Goal: Navigation & Orientation: Find specific page/section

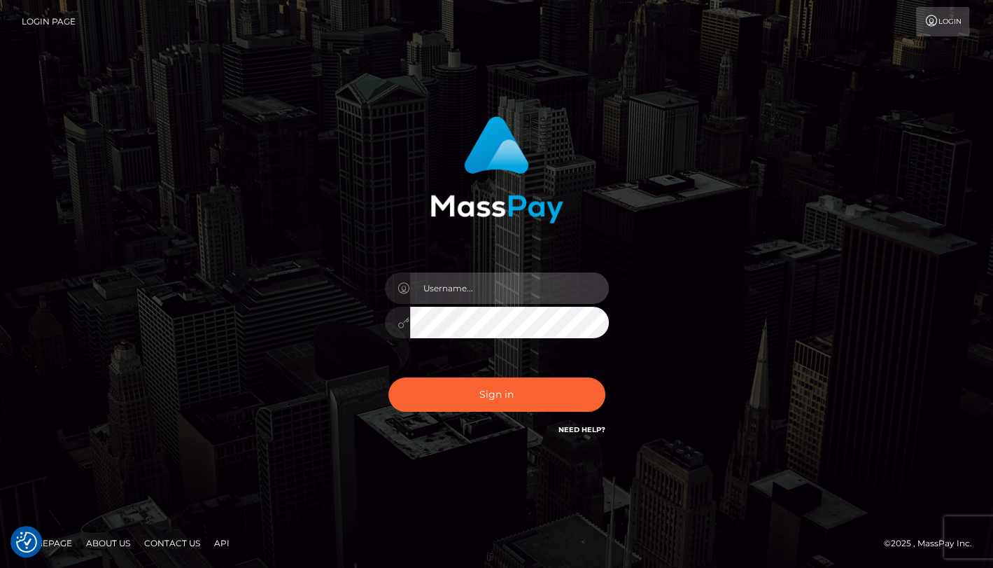
type input "angie.cosmo"
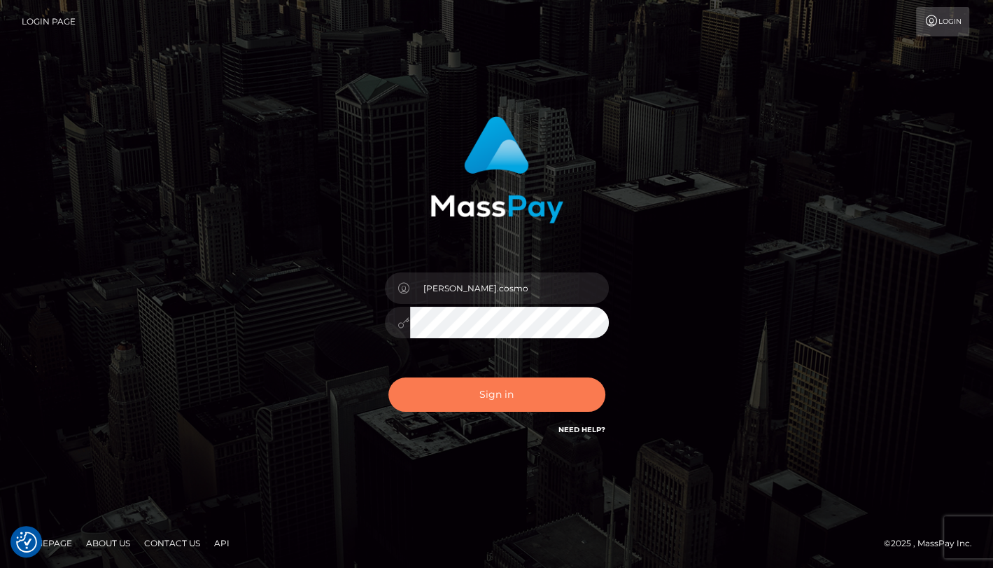
click at [536, 408] on button "Sign in" at bounding box center [496, 394] width 217 height 34
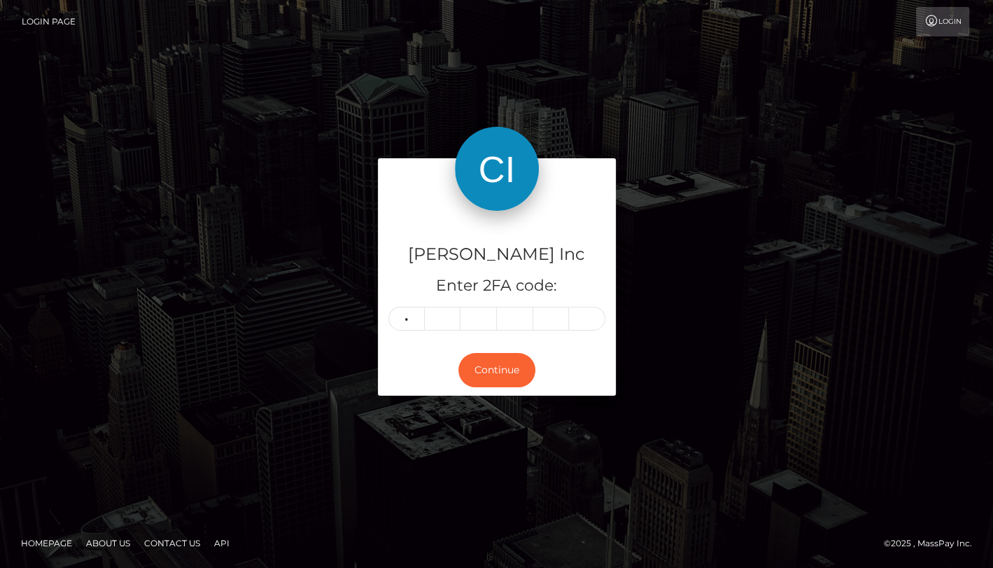
type input "3"
type input "1"
type input "8"
type input "0"
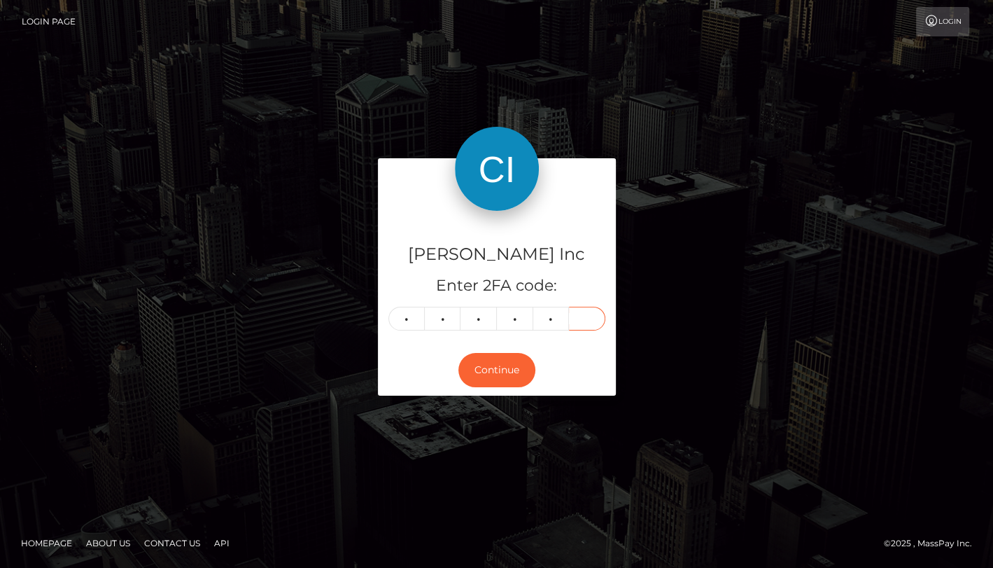
type input "4"
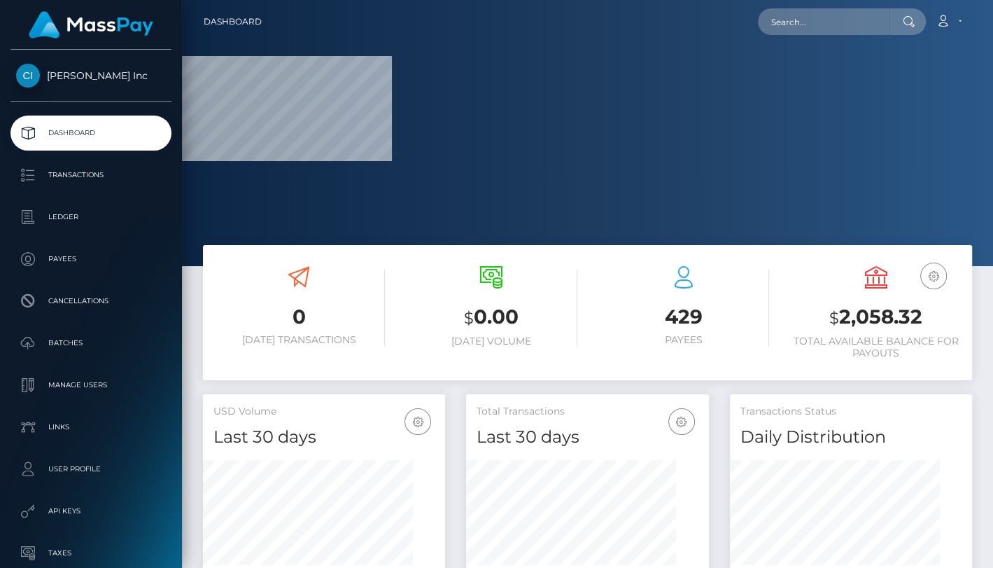
click at [475, 371] on div "$ 0.00 Today Volume" at bounding box center [491, 314] width 192 height 118
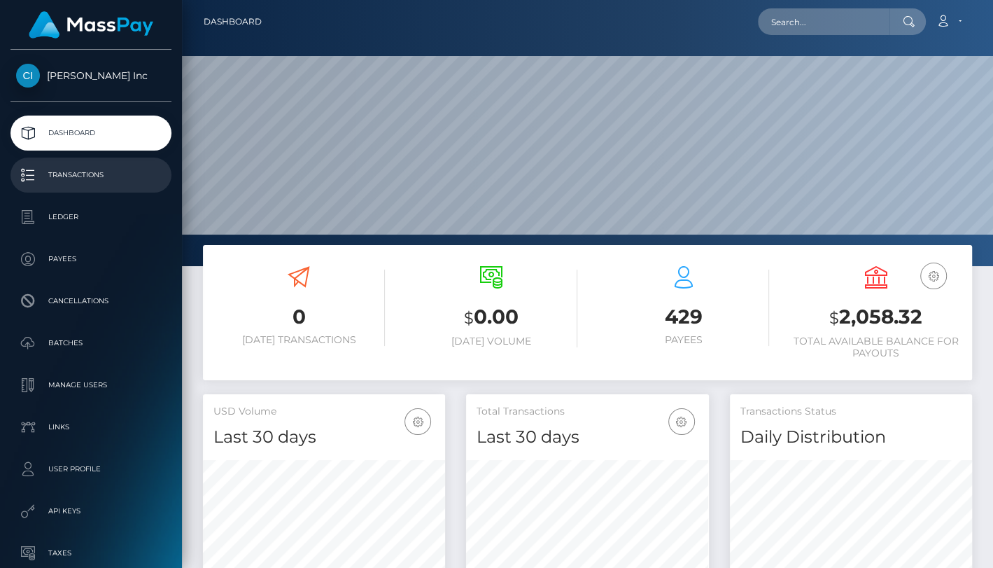
click at [85, 167] on p "Transactions" at bounding box center [91, 174] width 150 height 21
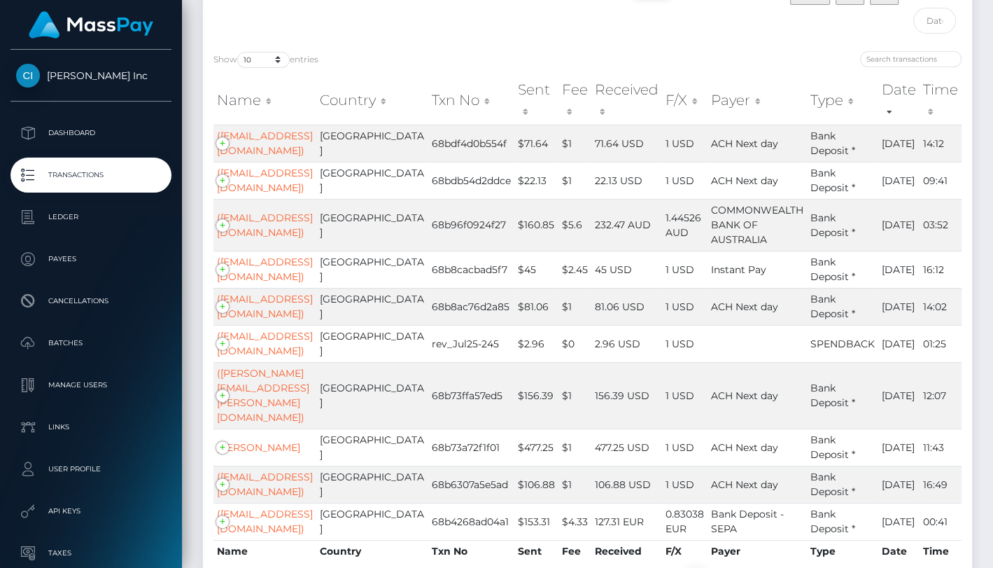
scroll to position [209, 0]
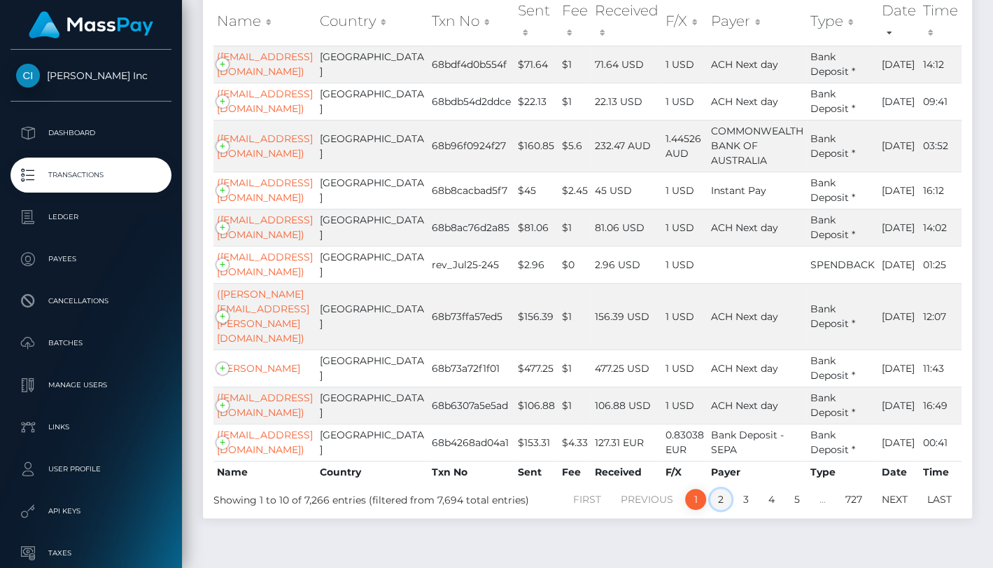
click at [717, 489] on link "2" at bounding box center [720, 499] width 21 height 21
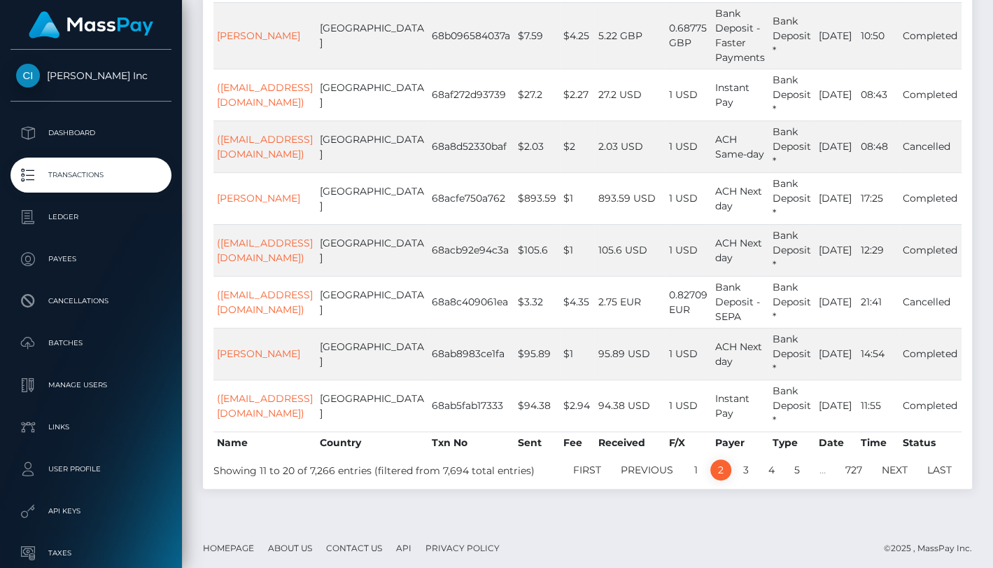
scroll to position [0, 0]
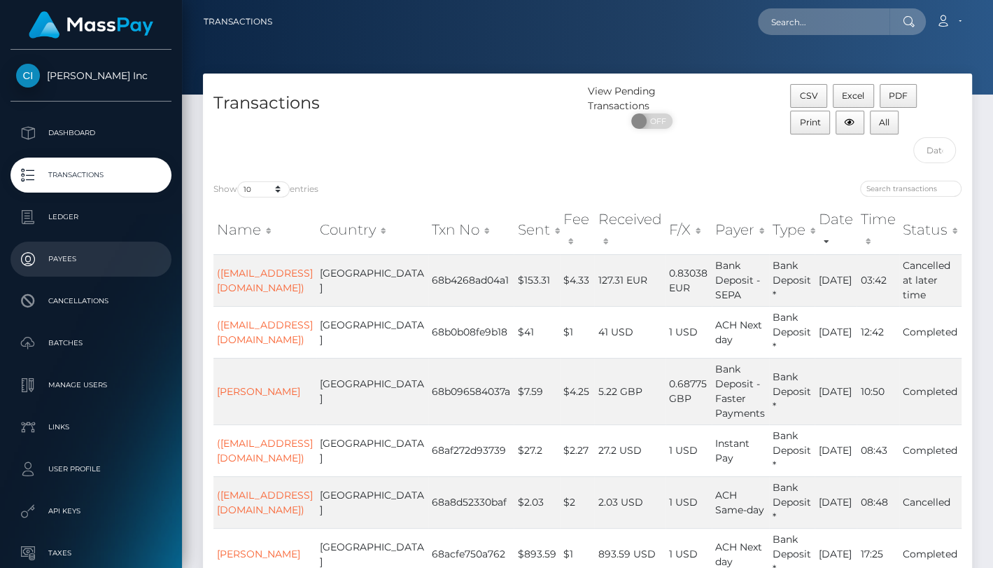
click at [69, 258] on p "Payees" at bounding box center [91, 258] width 150 height 21
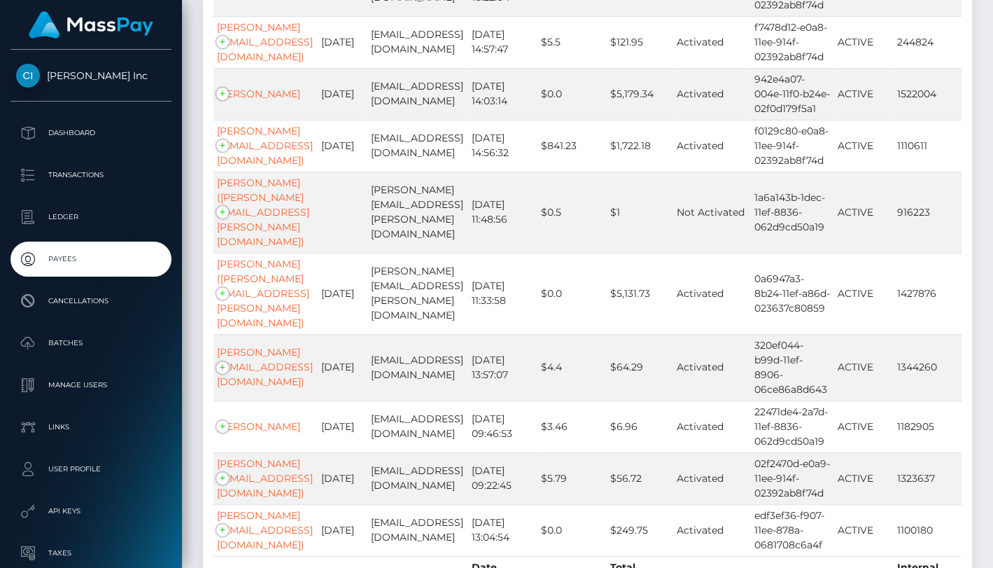
scroll to position [339, 0]
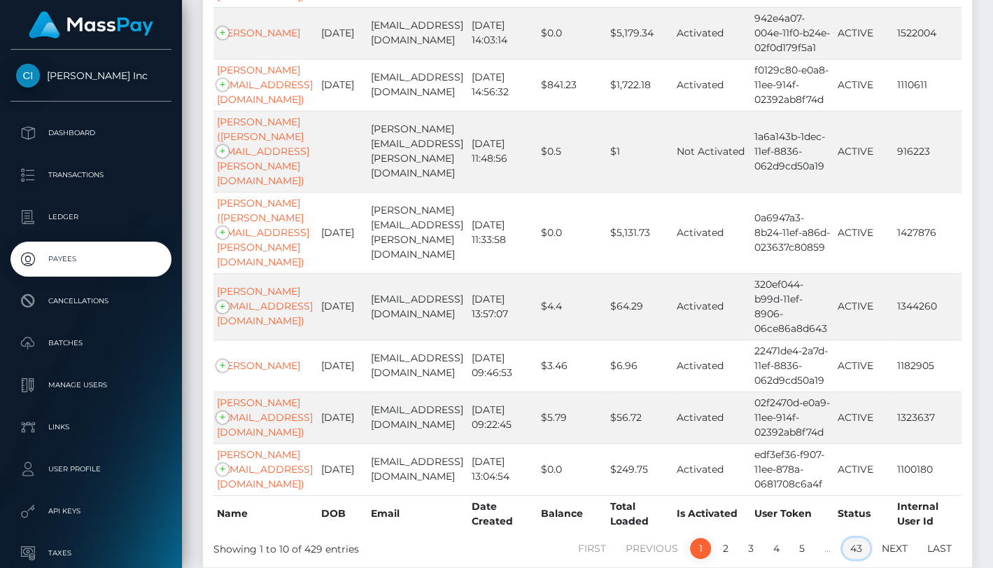
click at [857, 538] on link "43" at bounding box center [856, 548] width 27 height 21
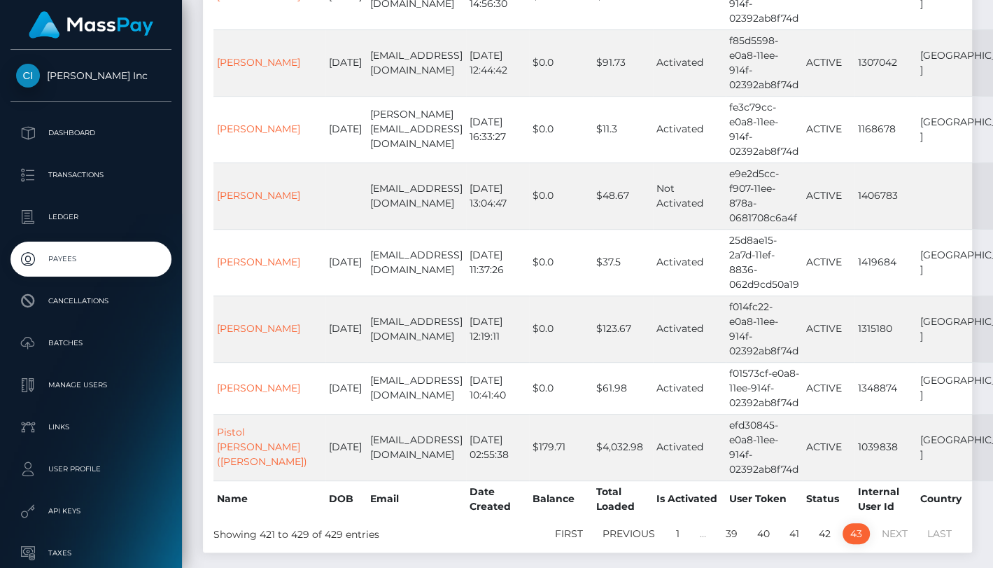
click at [768, 528] on link "40" at bounding box center [764, 533] width 28 height 21
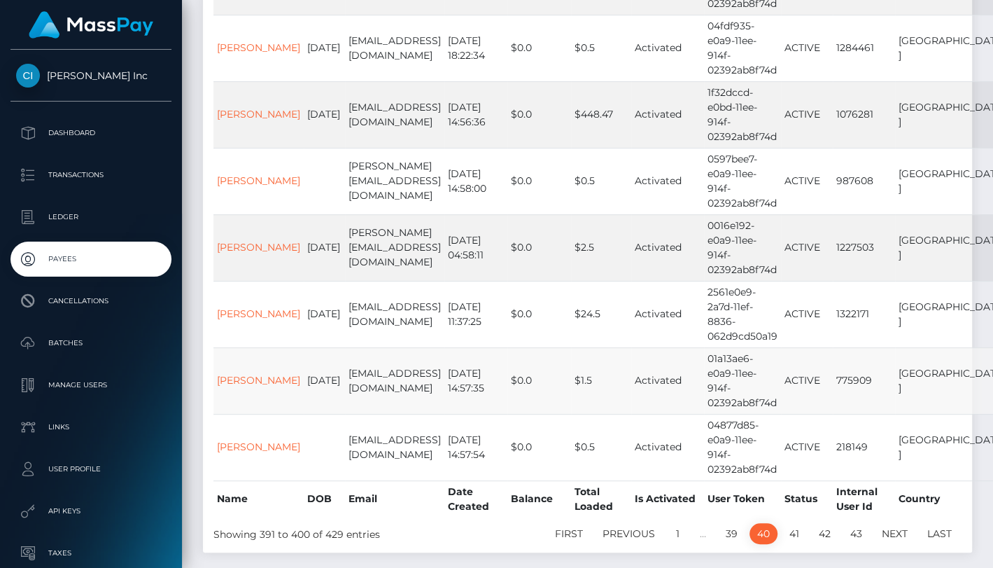
scroll to position [0, 0]
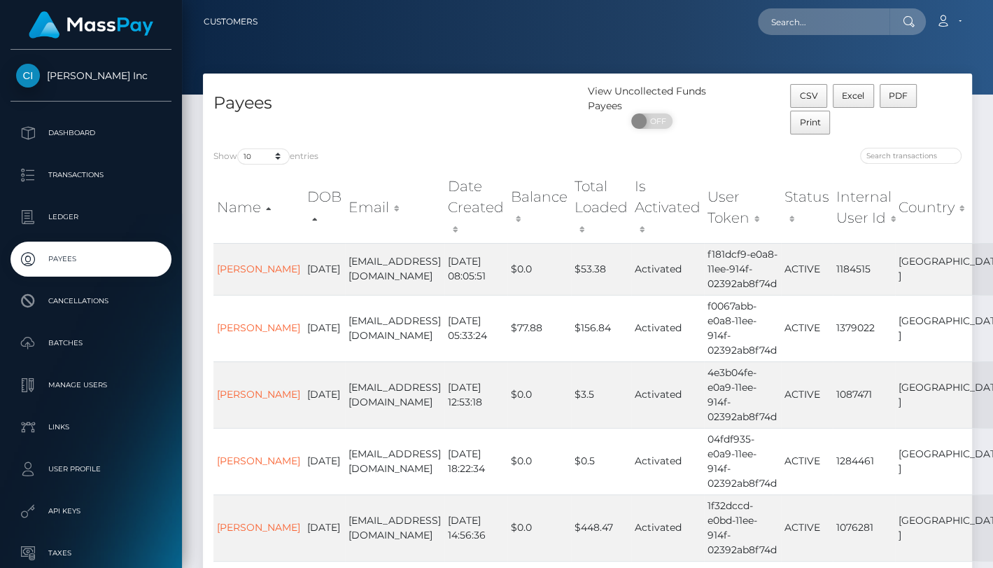
click at [926, 192] on th "Country" at bounding box center [951, 207] width 112 height 71
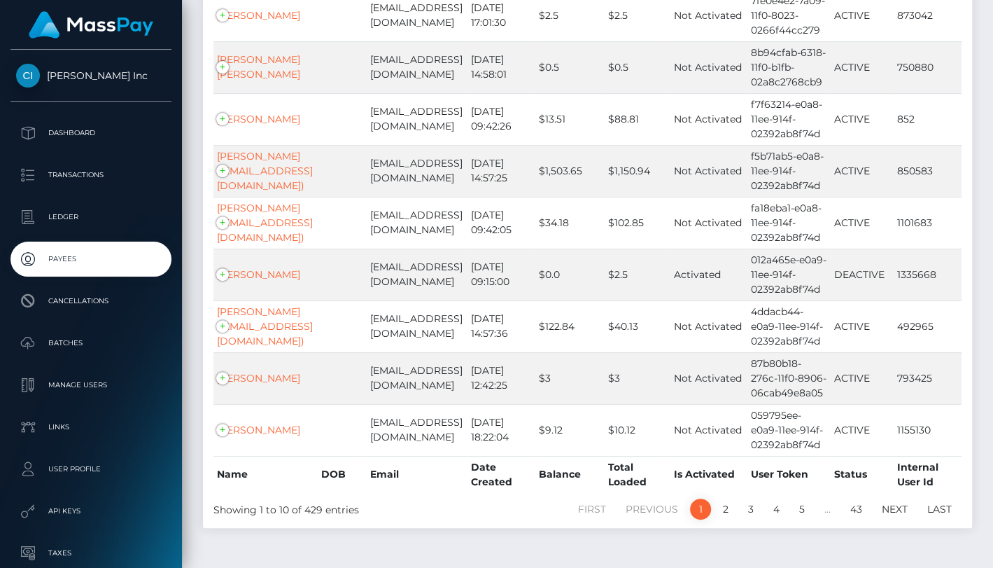
scroll to position [373, 0]
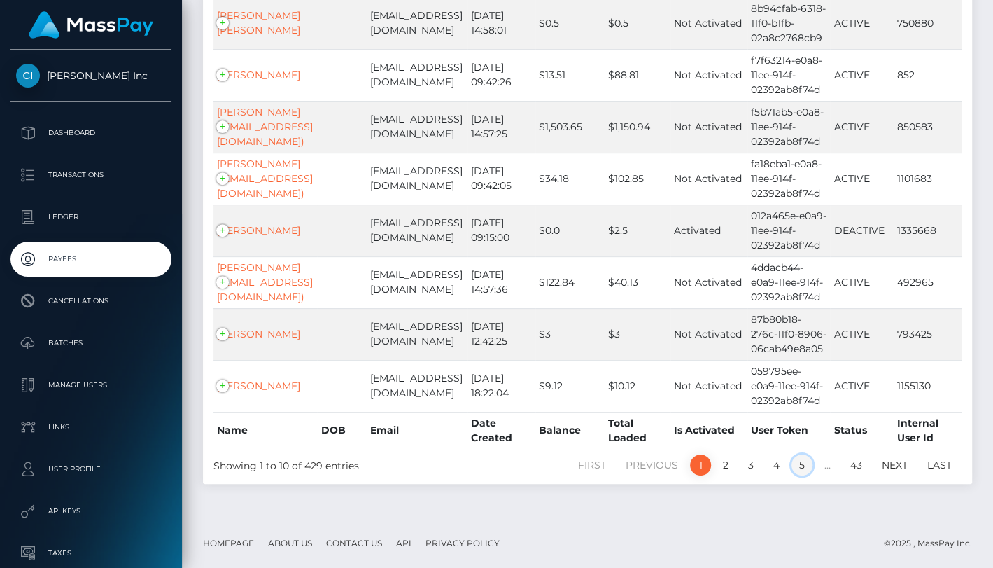
click at [803, 469] on link "5" at bounding box center [802, 464] width 21 height 21
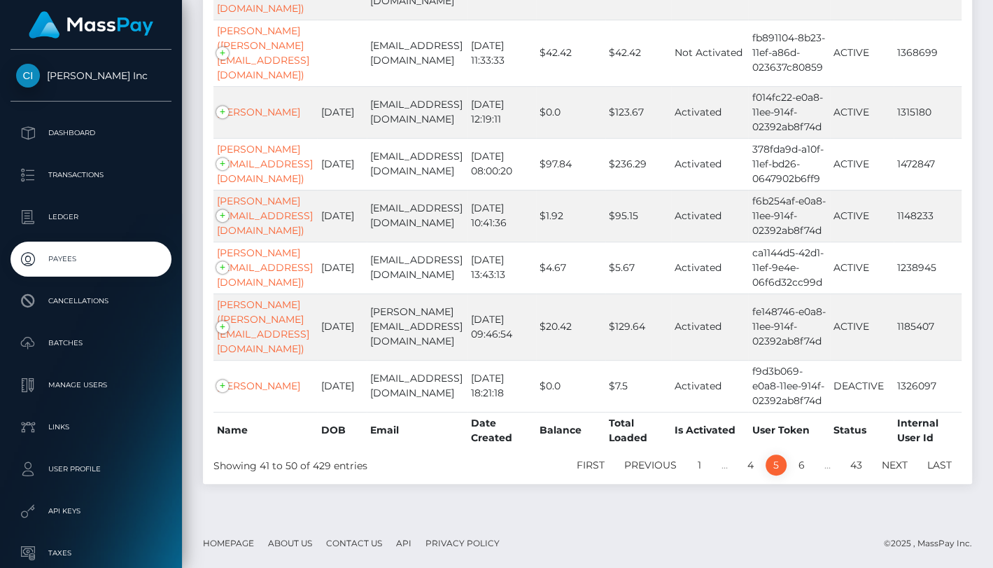
click at [818, 470] on li "…" at bounding box center [828, 464] width 26 height 21
click at [804, 464] on link "6" at bounding box center [802, 464] width 22 height 21
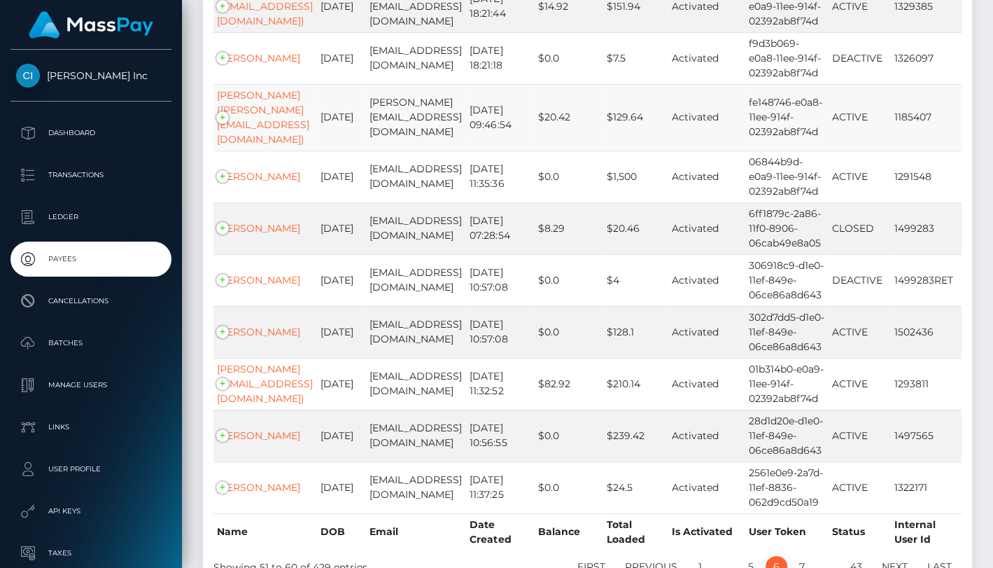
scroll to position [344, 0]
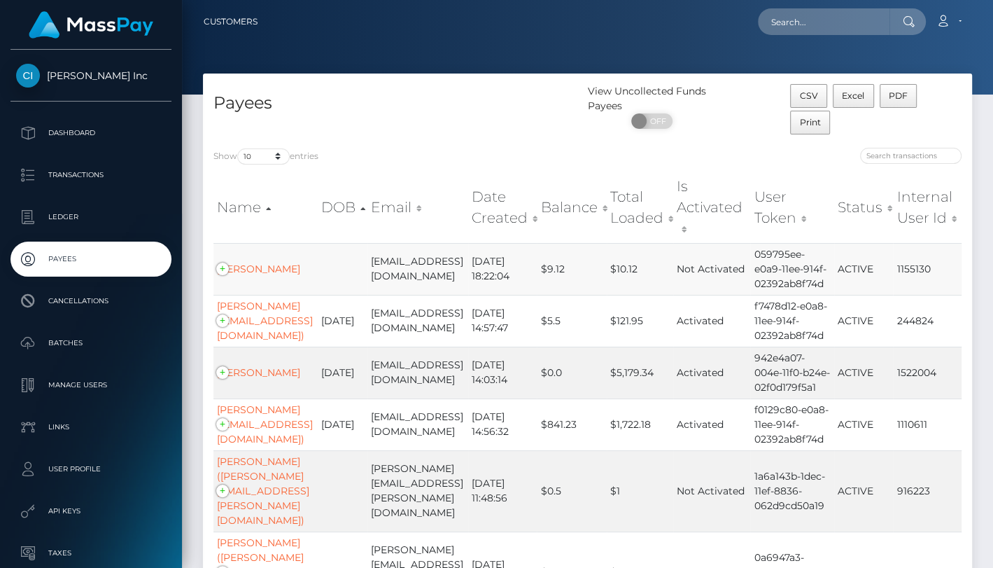
scroll to position [132, 0]
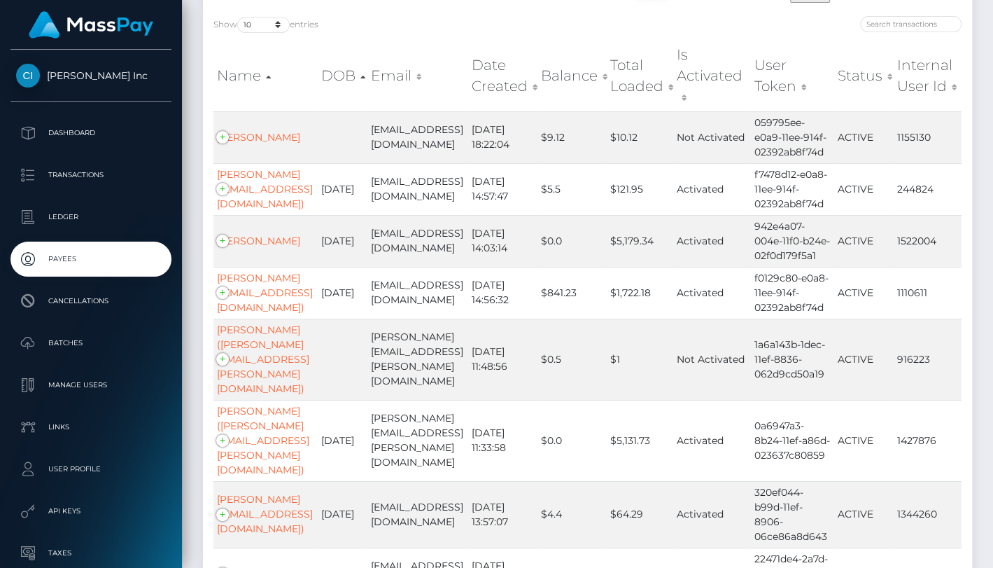
click at [56, 244] on link "Payees" at bounding box center [90, 258] width 161 height 35
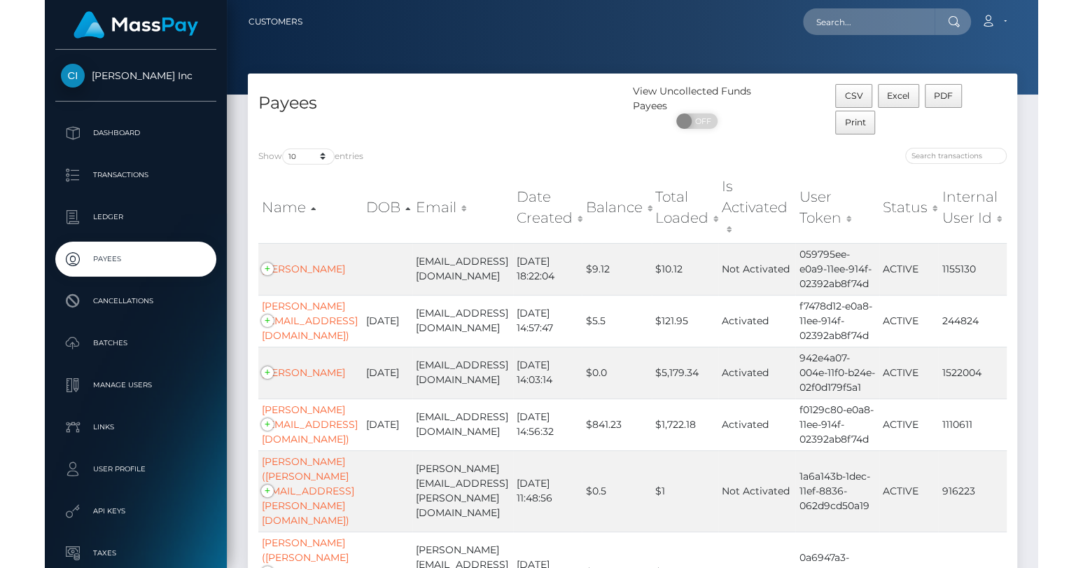
scroll to position [5, 0]
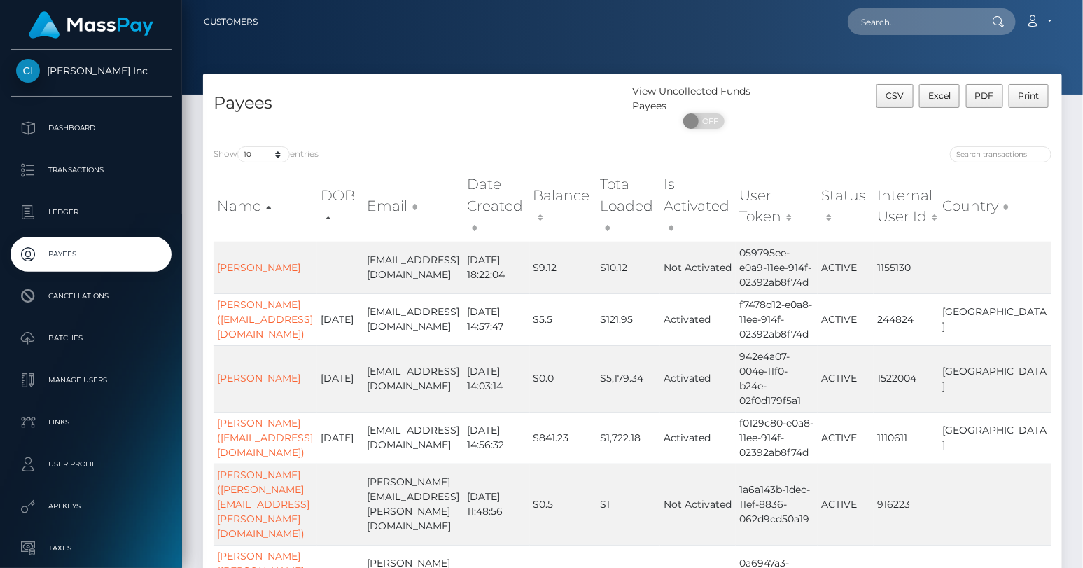
click at [993, 197] on th "Country" at bounding box center [995, 205] width 112 height 71
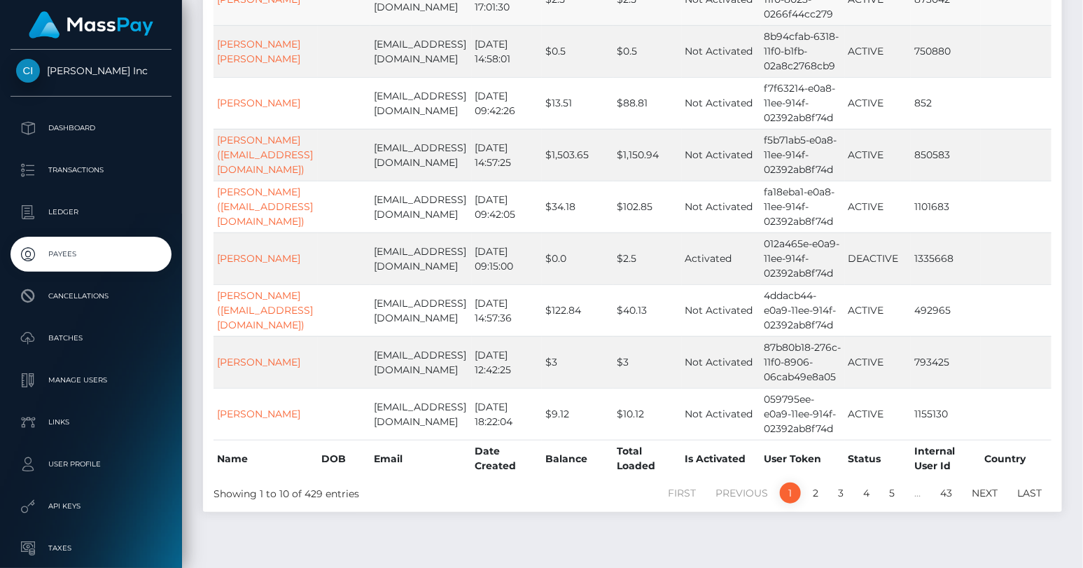
scroll to position [344, 0]
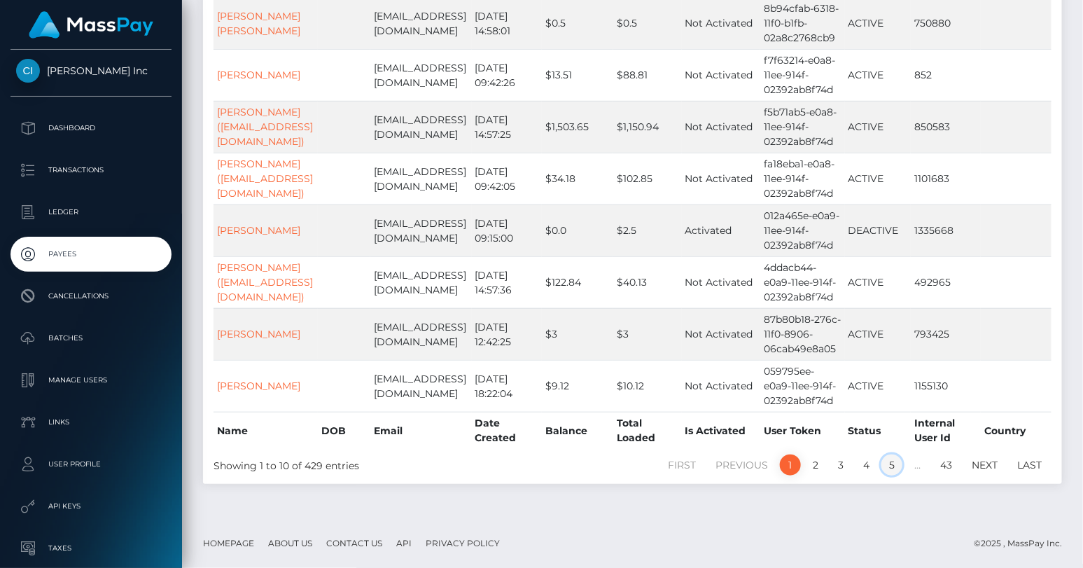
click at [889, 461] on link "5" at bounding box center [891, 464] width 21 height 21
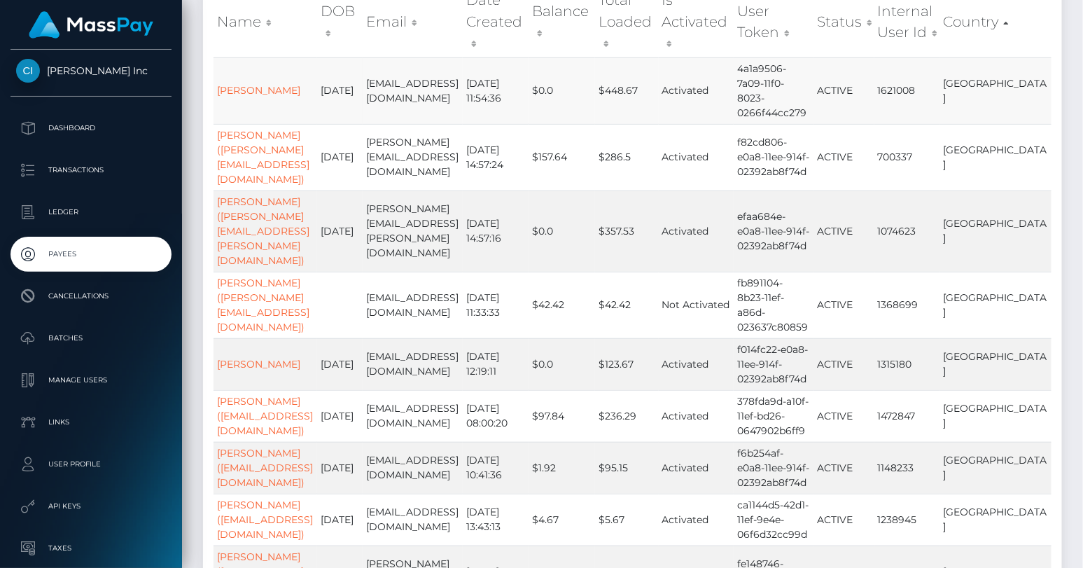
scroll to position [170, 0]
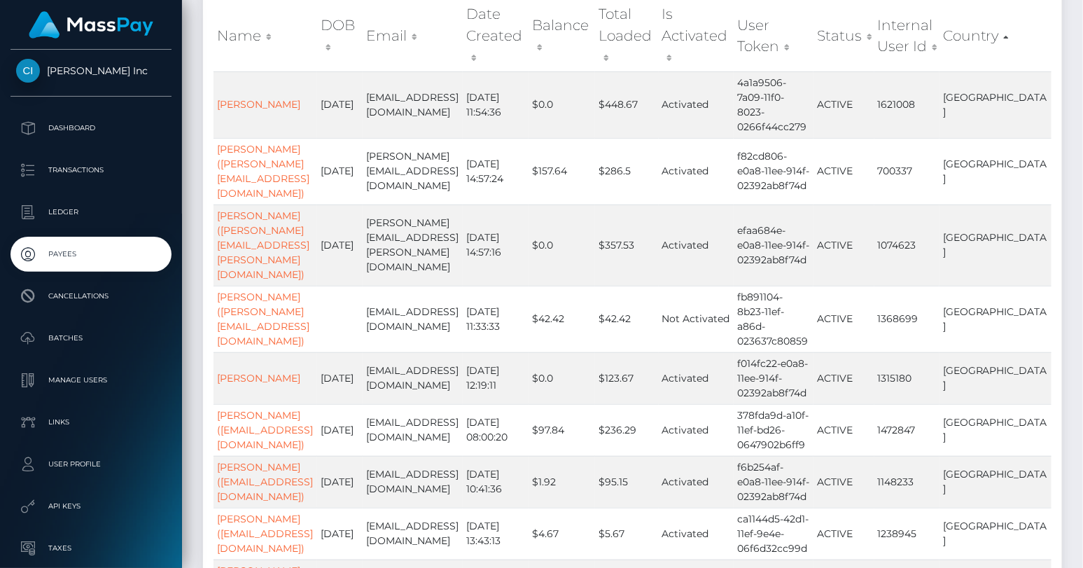
click at [993, 29] on th "Country" at bounding box center [995, 35] width 112 height 71
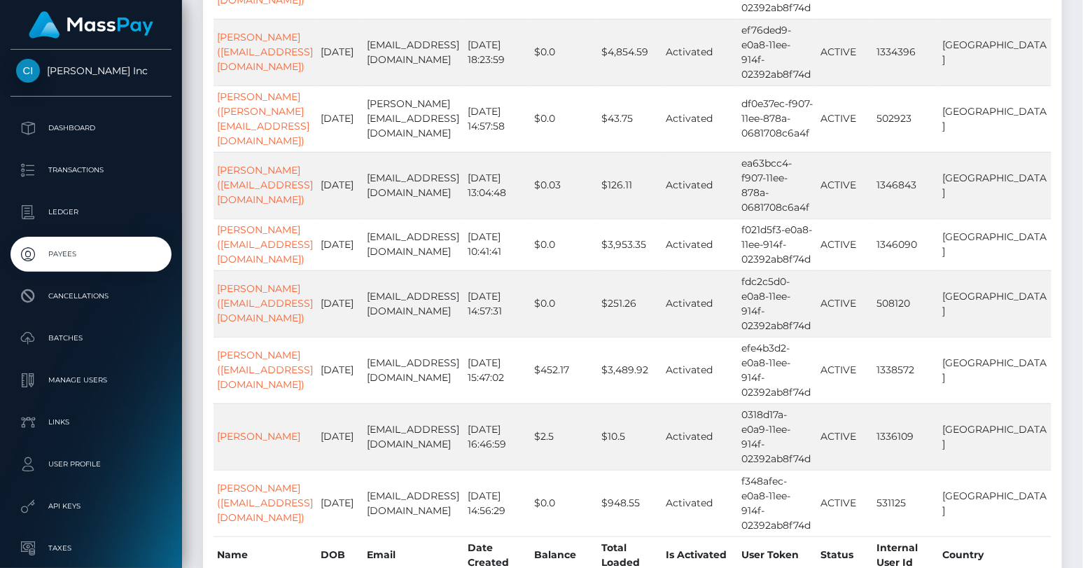
scroll to position [366, 0]
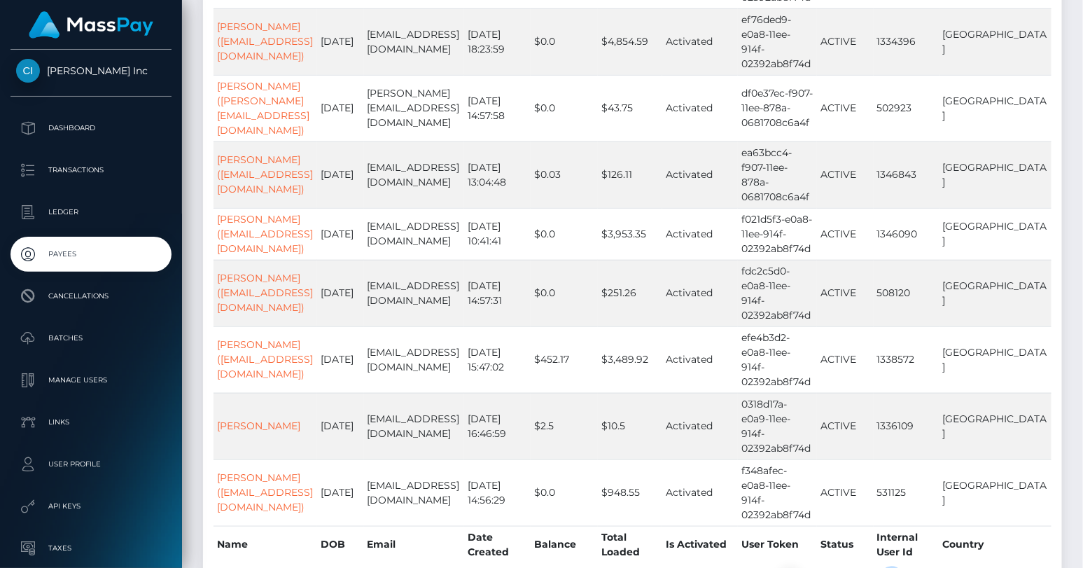
click at [885, 567] on link "5" at bounding box center [891, 578] width 21 height 21
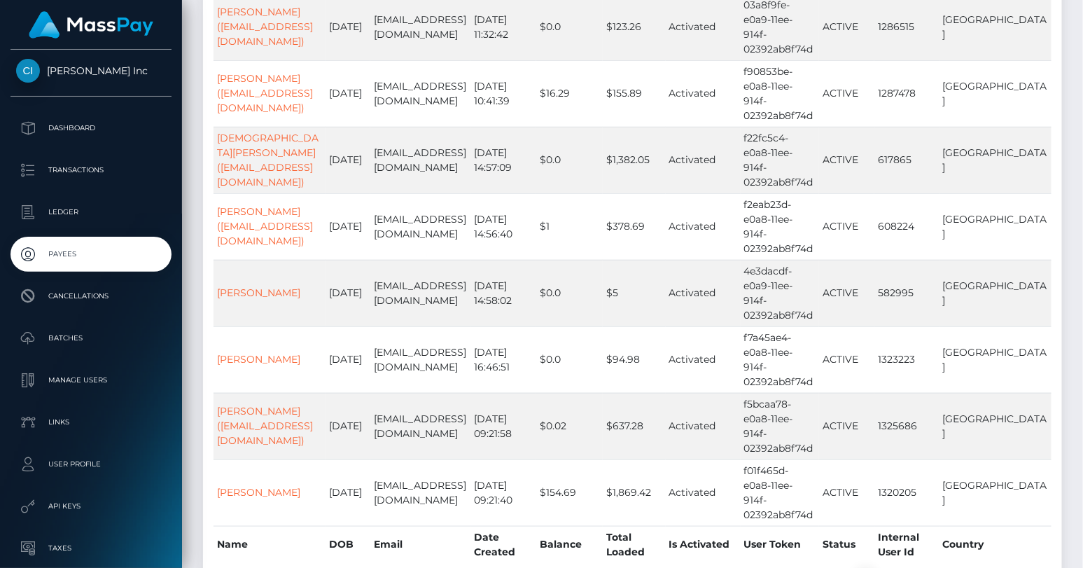
scroll to position [322, 0]
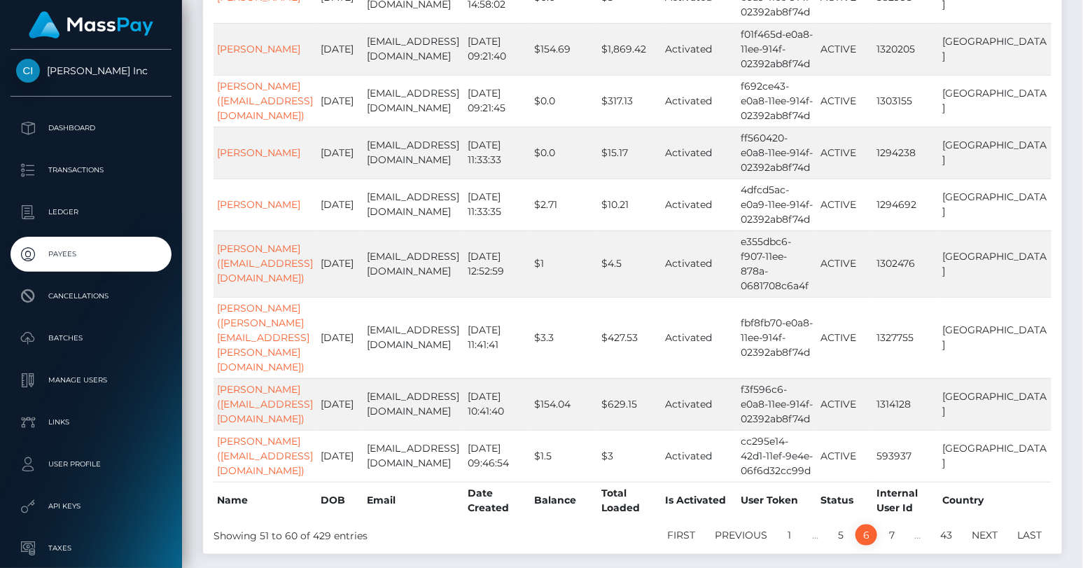
scroll to position [337, 0]
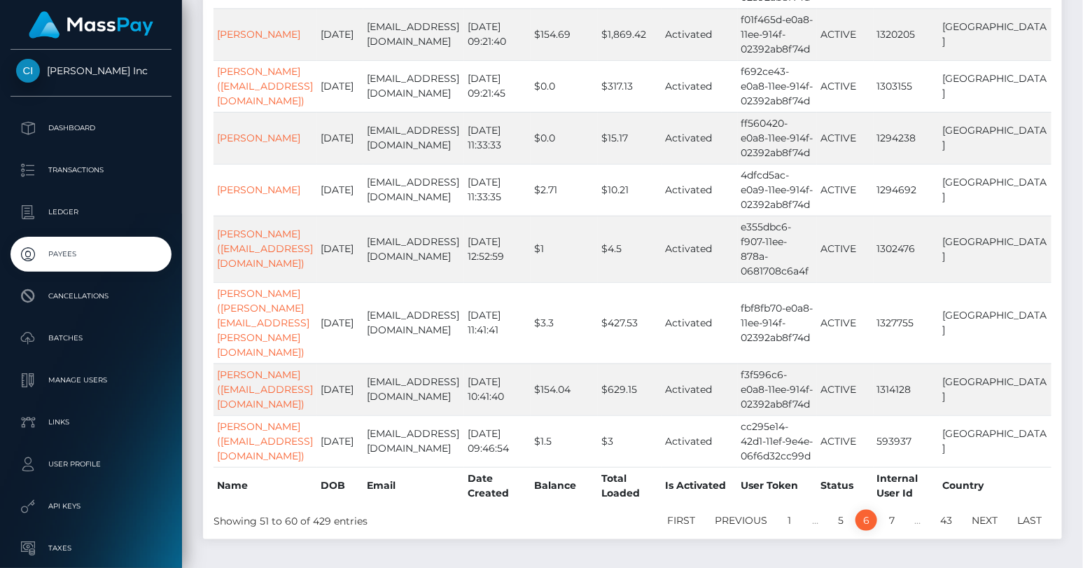
click at [890, 510] on link "7" at bounding box center [891, 520] width 21 height 21
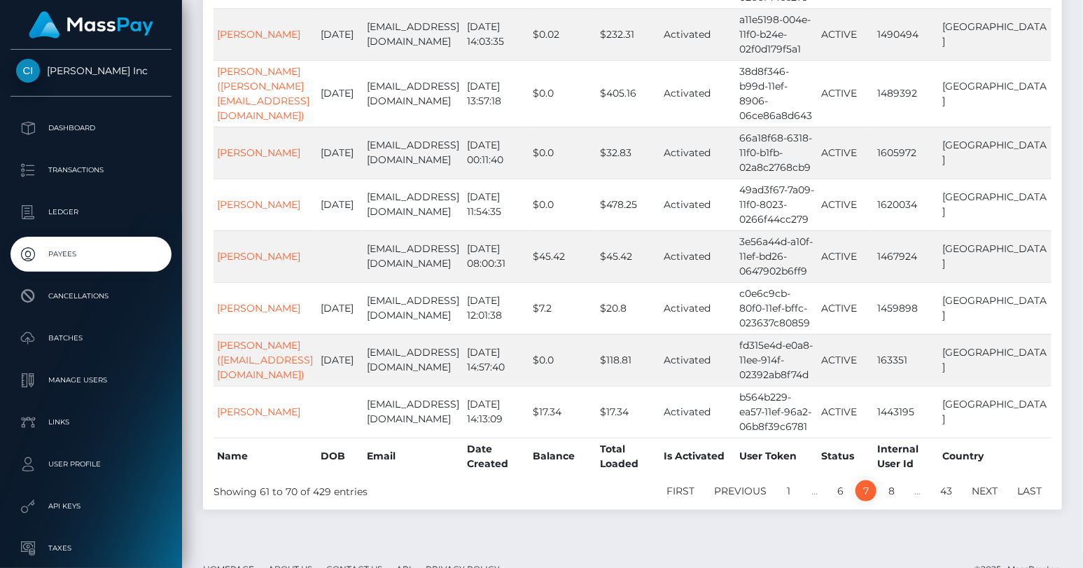
click at [890, 480] on link "8" at bounding box center [892, 490] width 22 height 21
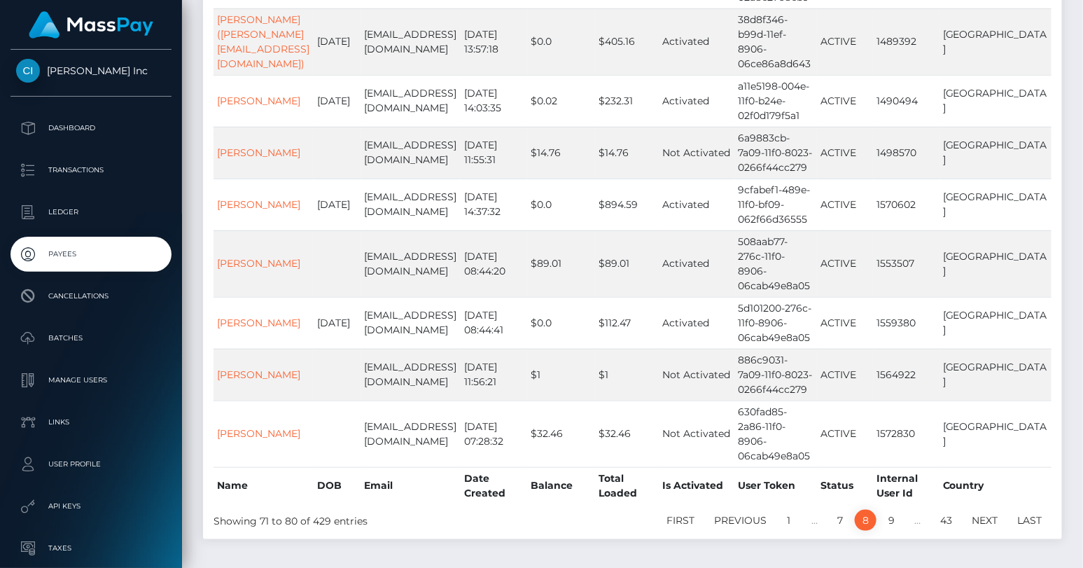
click at [890, 510] on link "9" at bounding box center [892, 520] width 22 height 21
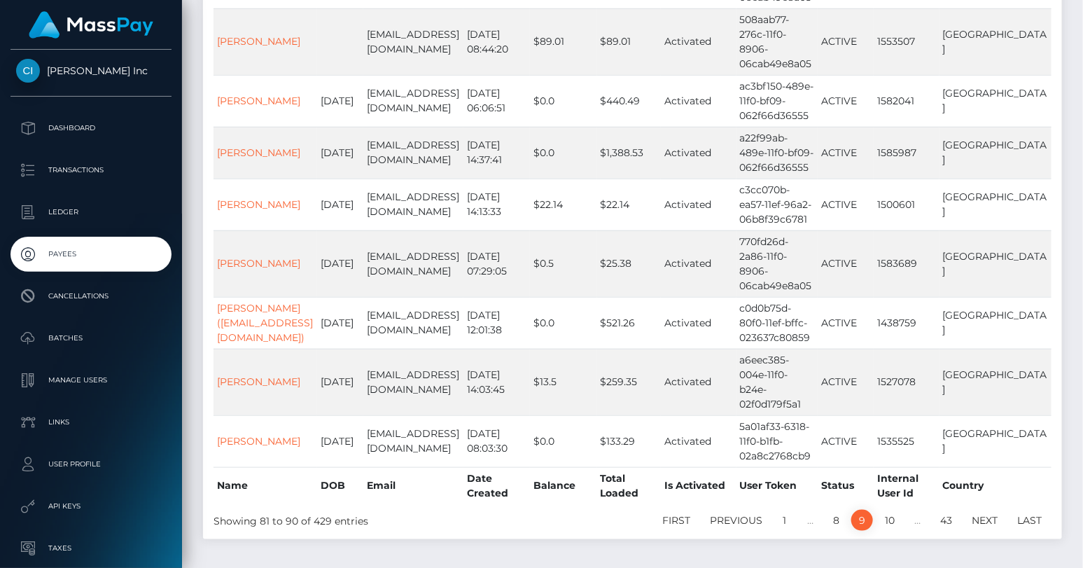
click at [890, 510] on link "10" at bounding box center [889, 520] width 25 height 21
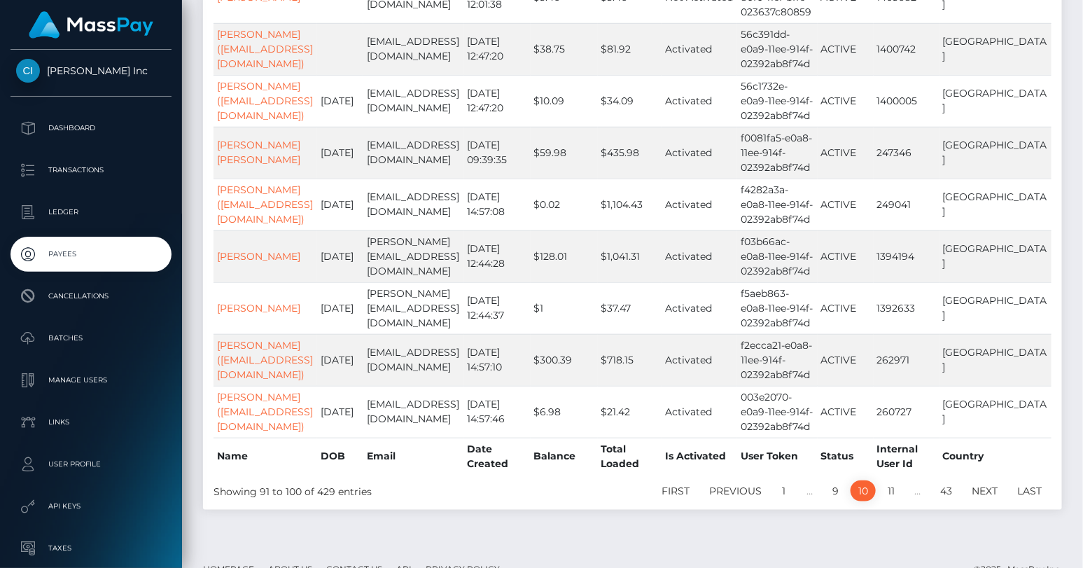
click at [890, 480] on link "11" at bounding box center [891, 490] width 22 height 21
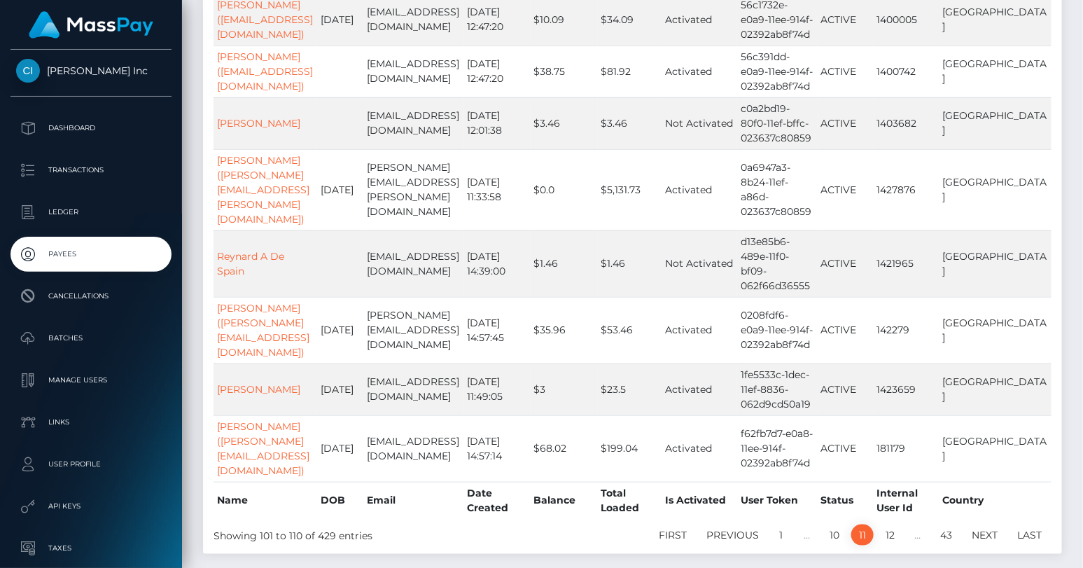
click at [890, 524] on link "12" at bounding box center [890, 534] width 24 height 21
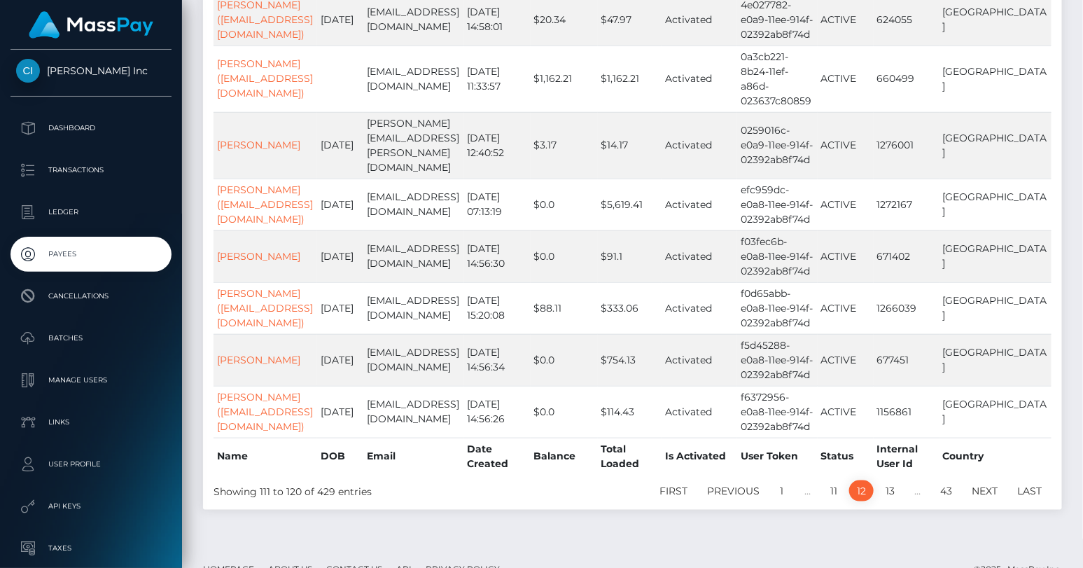
scroll to position [337, 0]
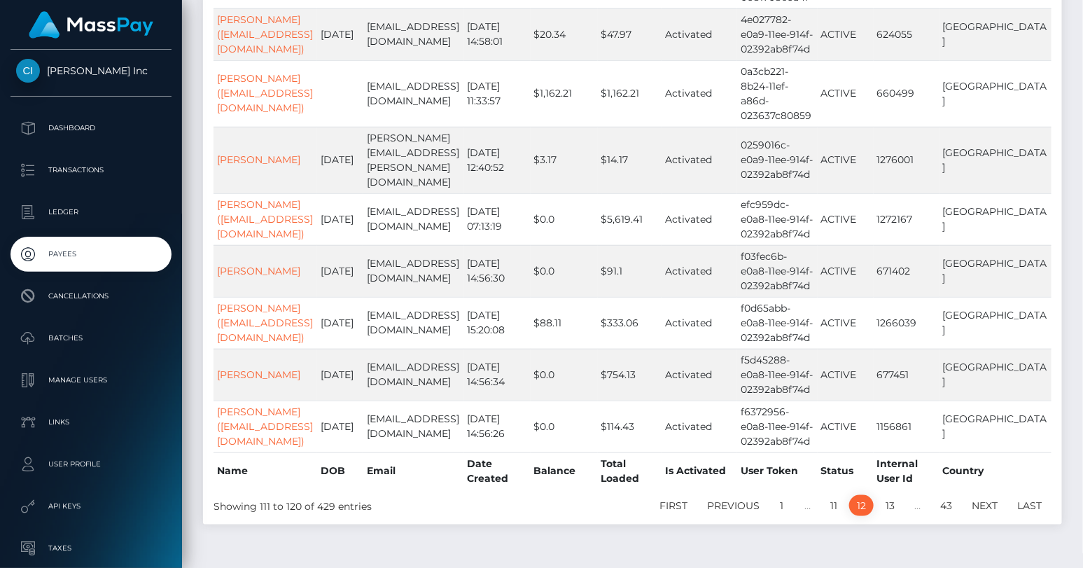
click at [890, 495] on link "13" at bounding box center [890, 505] width 24 height 21
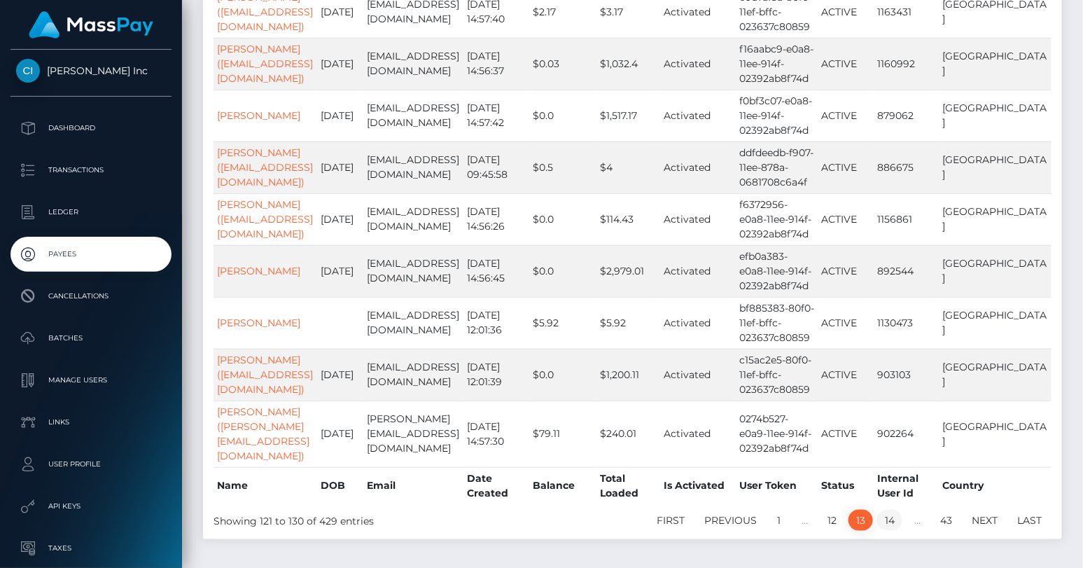
click at [891, 510] on link "14" at bounding box center [889, 520] width 25 height 21
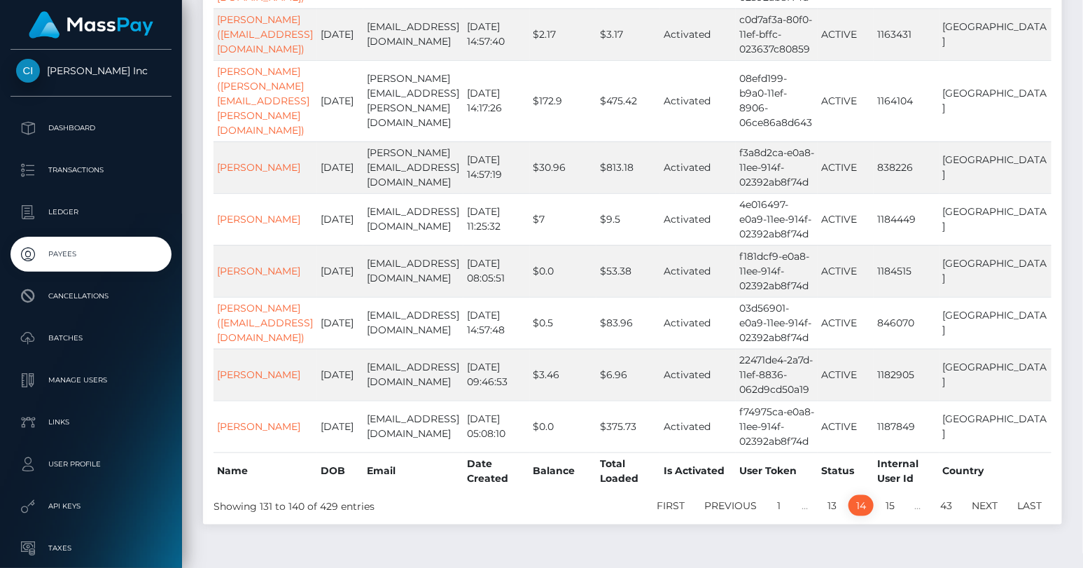
click at [892, 495] on link "15" at bounding box center [890, 505] width 24 height 21
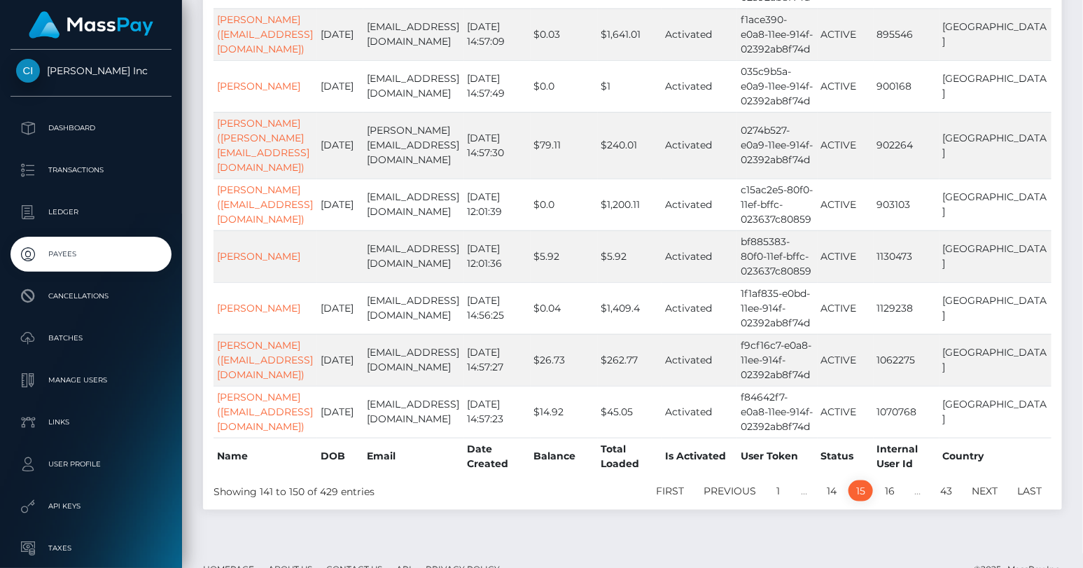
scroll to position [322, 0]
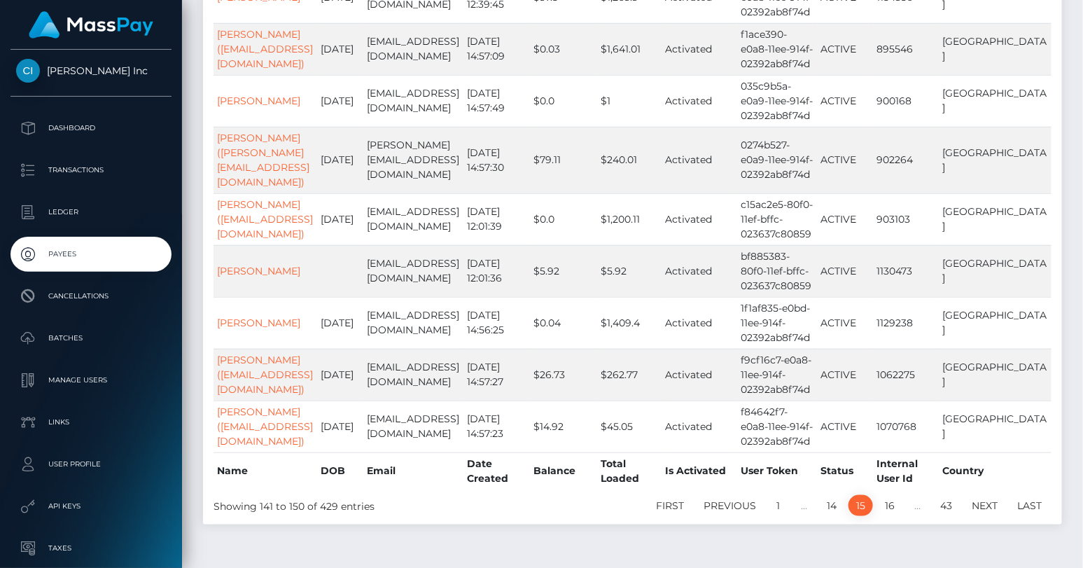
click at [892, 495] on link "16" at bounding box center [889, 505] width 25 height 21
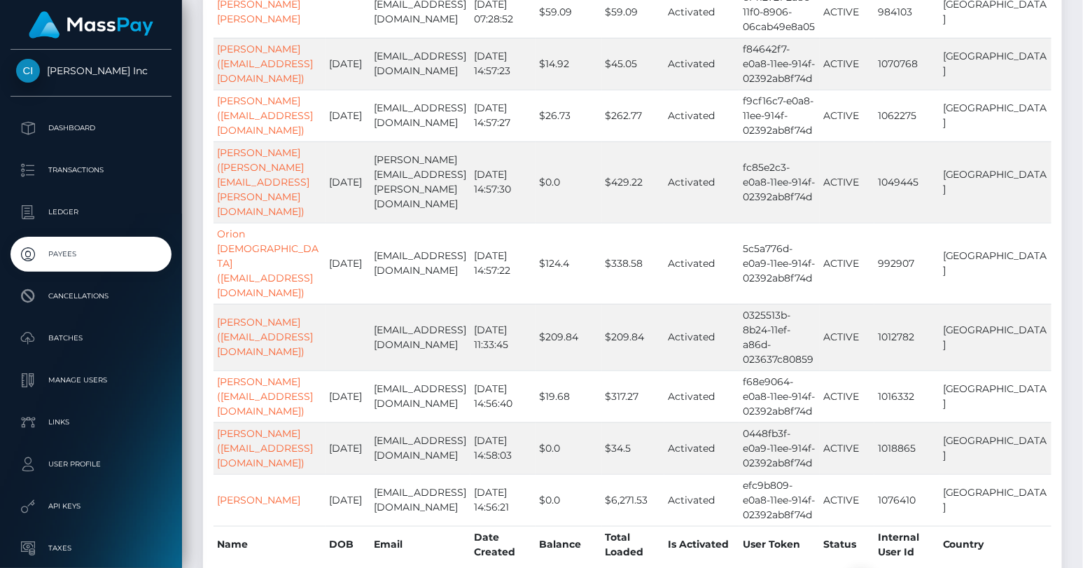
click at [892, 567] on link "17" at bounding box center [890, 578] width 24 height 21
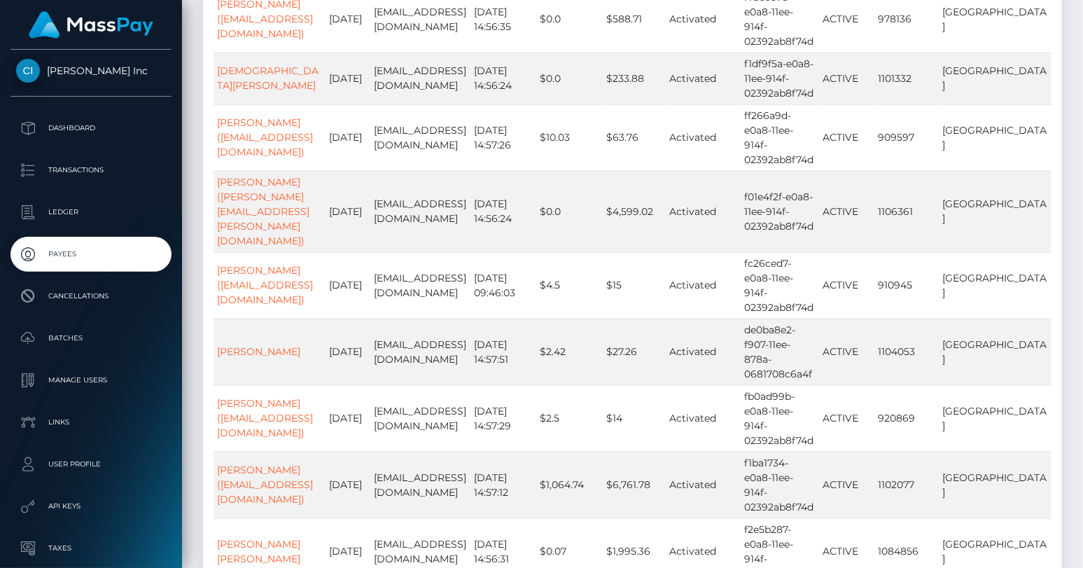
scroll to position [337, 0]
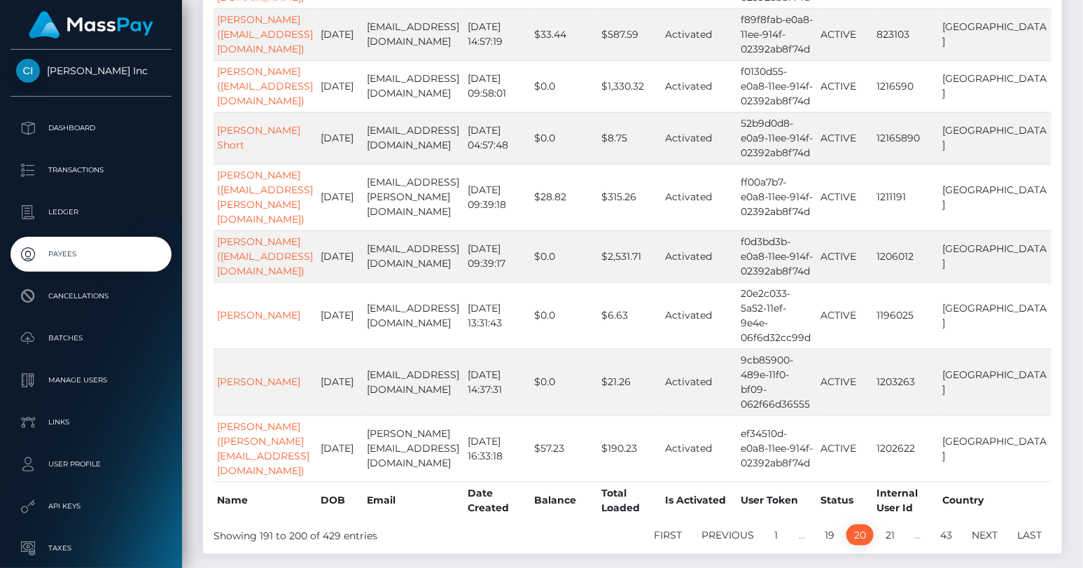
click at [885, 524] on link "21" at bounding box center [890, 534] width 24 height 21
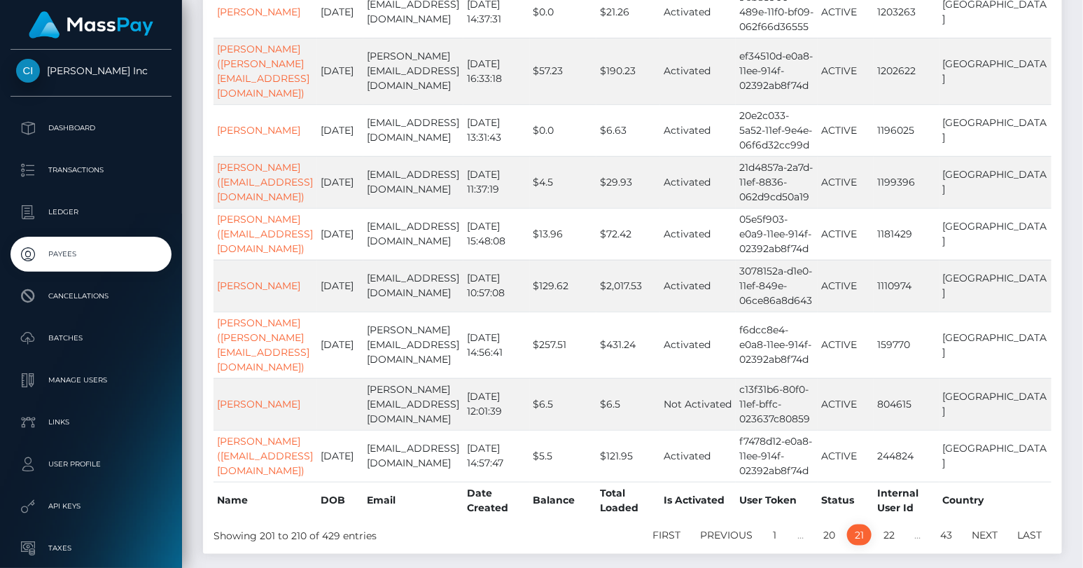
click at [885, 524] on link "22" at bounding box center [889, 534] width 27 height 21
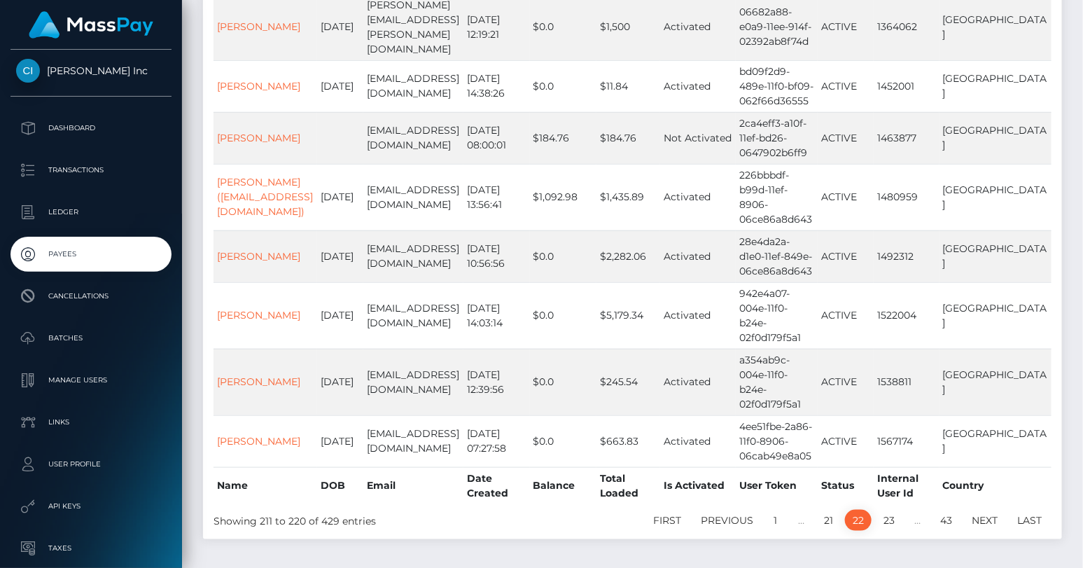
click at [885, 510] on link "23" at bounding box center [889, 520] width 27 height 21
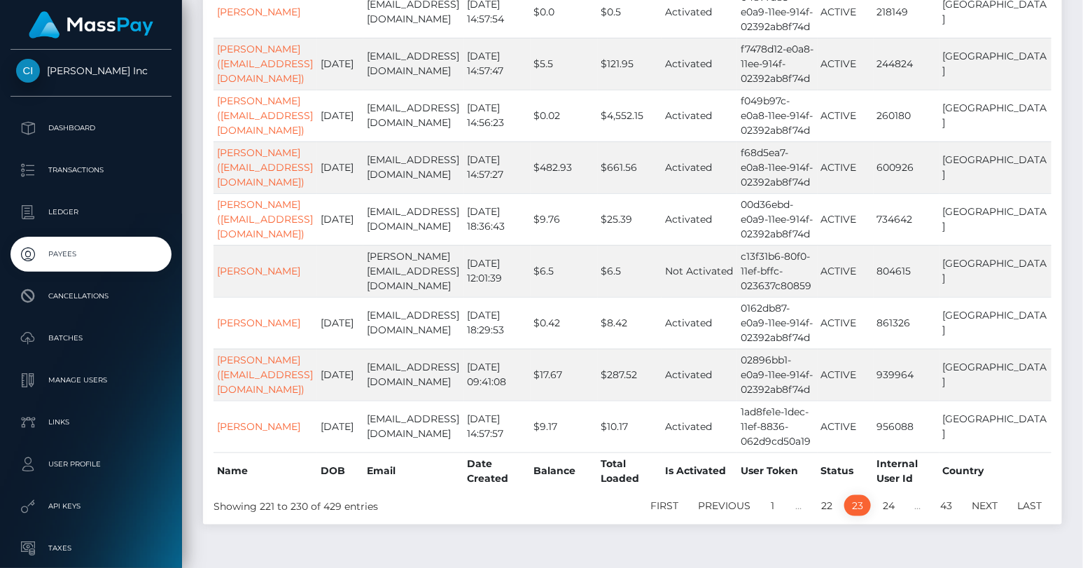
click at [885, 495] on link "24" at bounding box center [888, 505] width 27 height 21
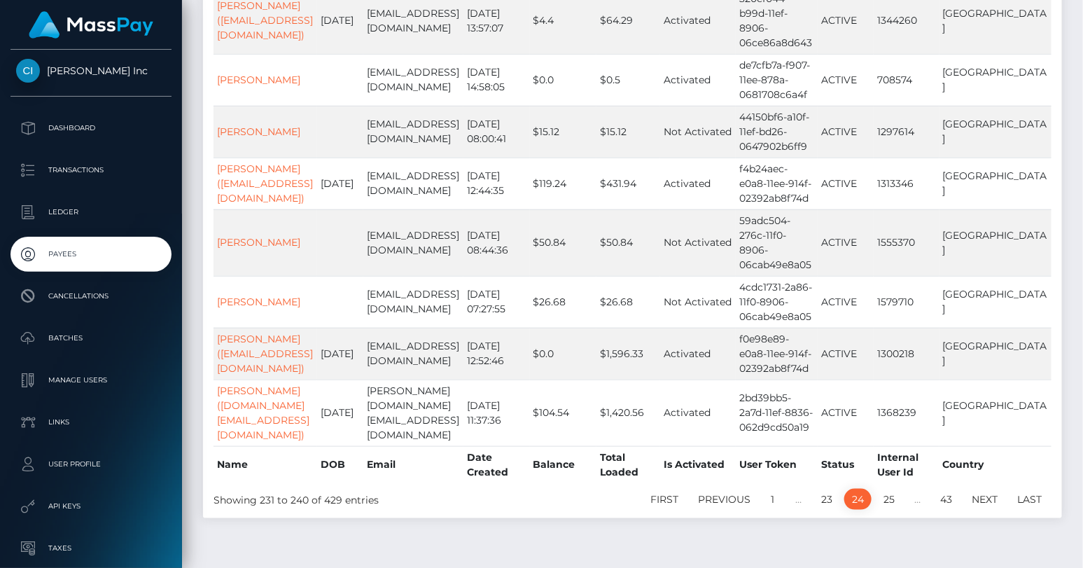
click at [885, 489] on link "25" at bounding box center [889, 499] width 27 height 21
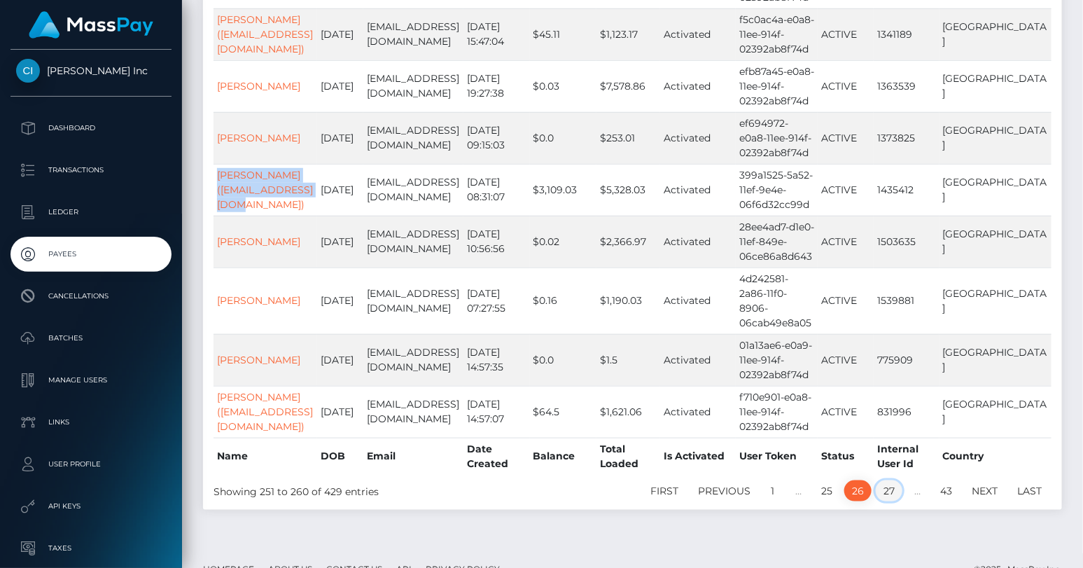
click at [886, 480] on link "27" at bounding box center [889, 490] width 27 height 21
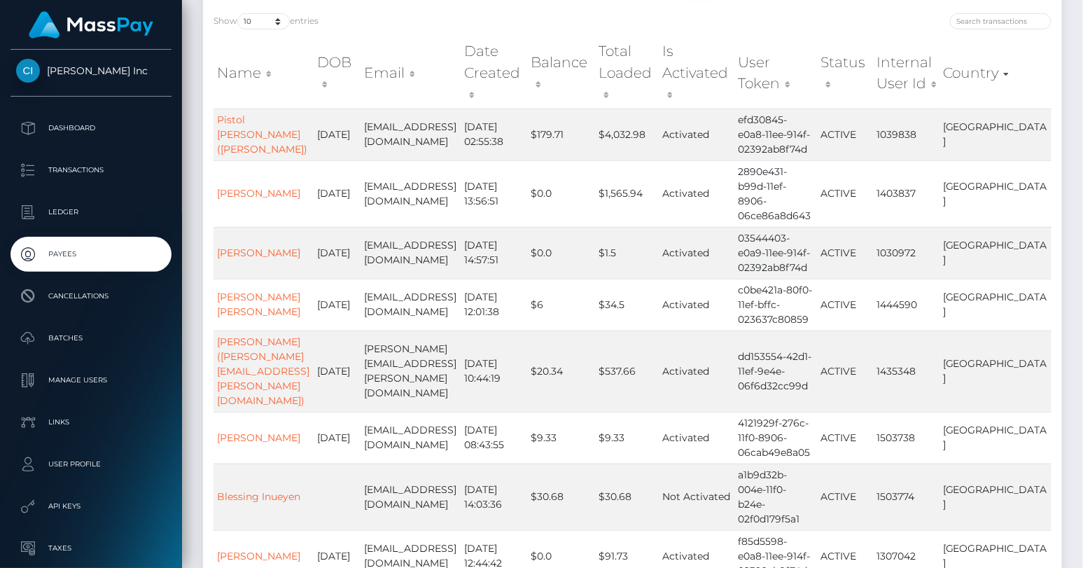
scroll to position [134, 0]
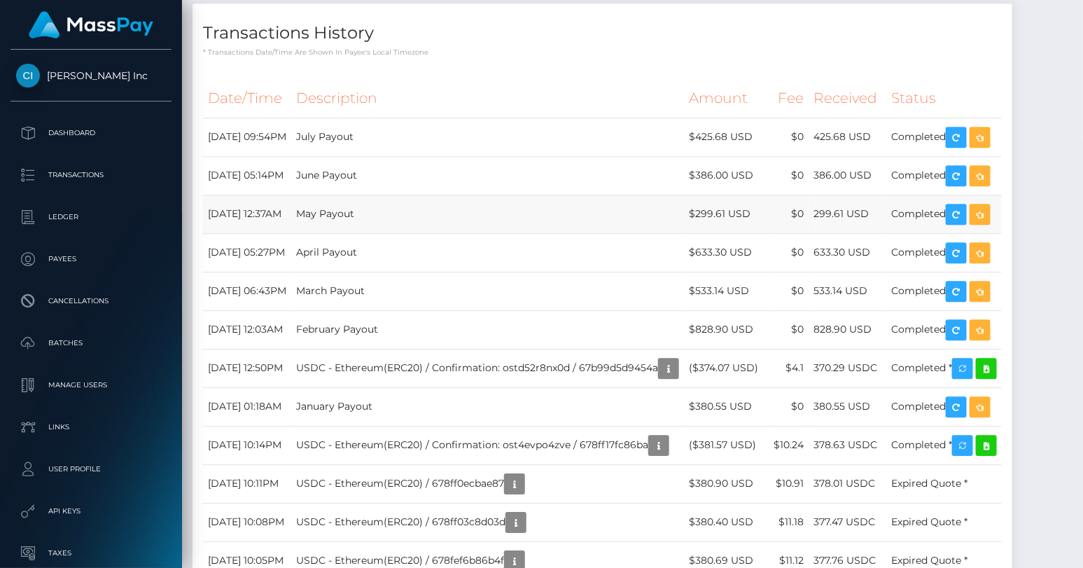
scroll to position [943, 0]
